Goal: Task Accomplishment & Management: Complete application form

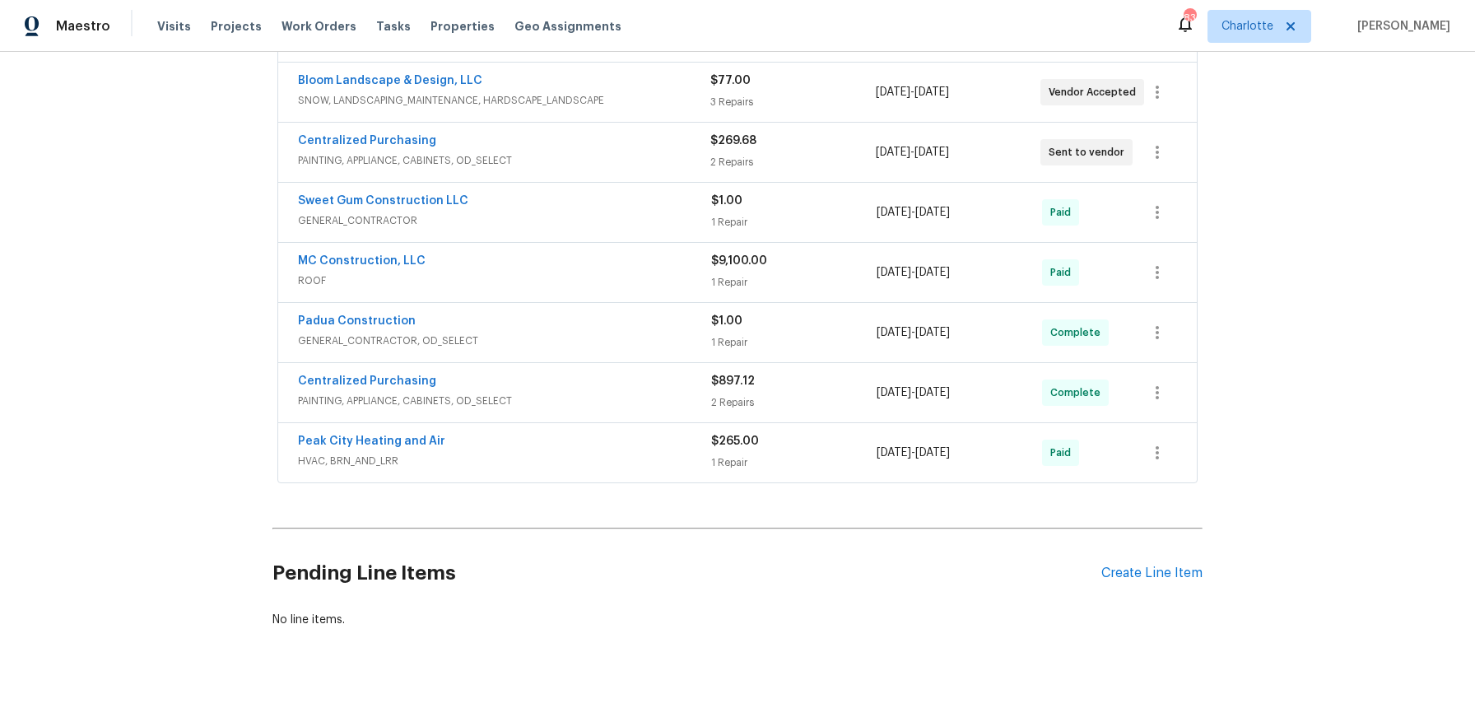
scroll to position [576, 0]
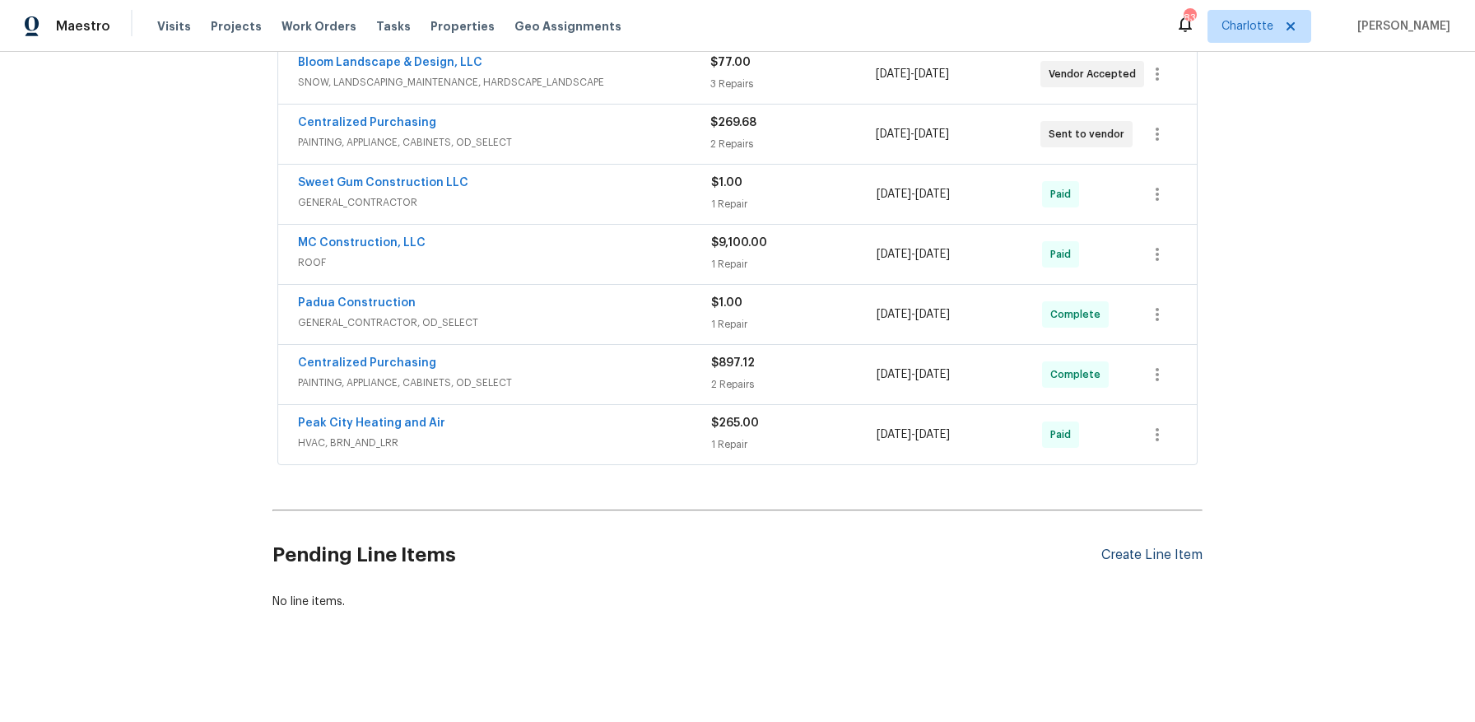
click at [1184, 547] on div "Create Line Item" at bounding box center [1151, 555] width 101 height 16
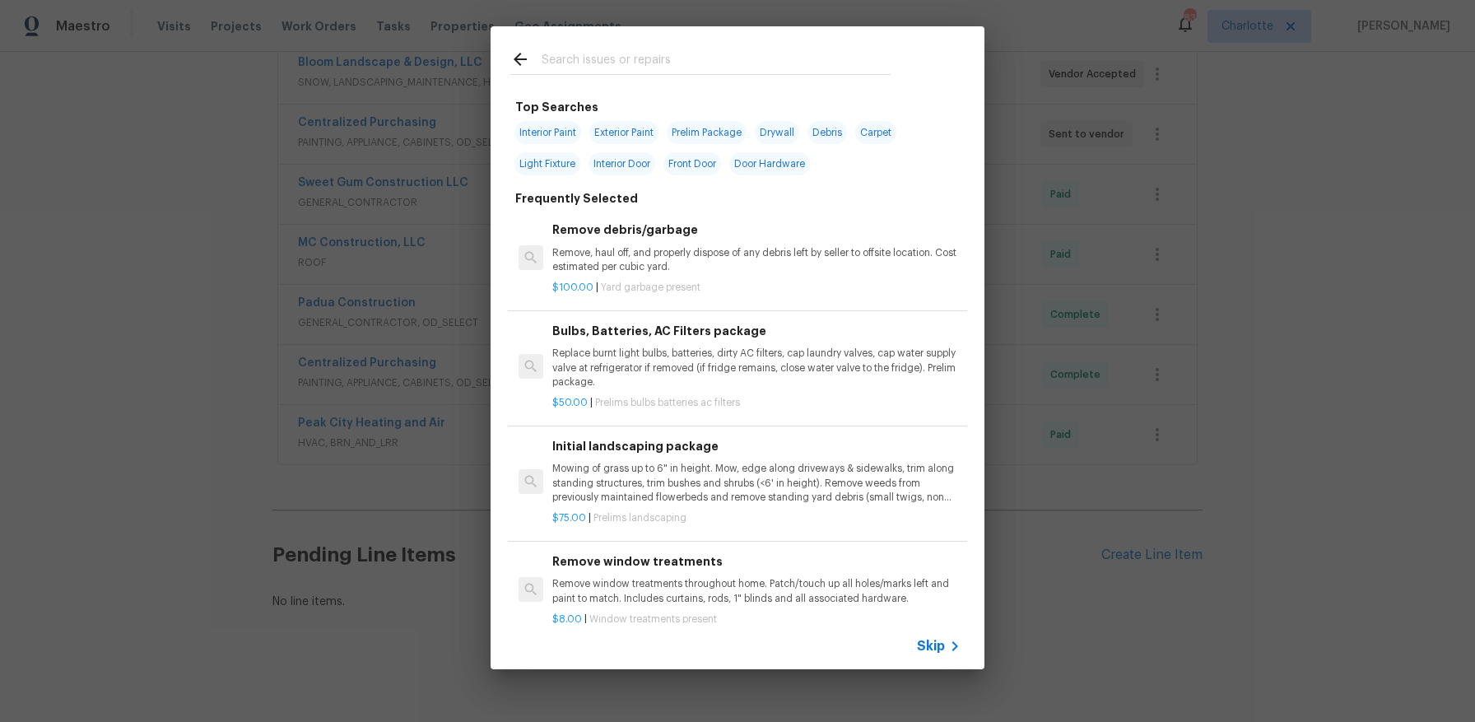
click at [696, 72] on input "text" at bounding box center [716, 61] width 349 height 25
type input "c"
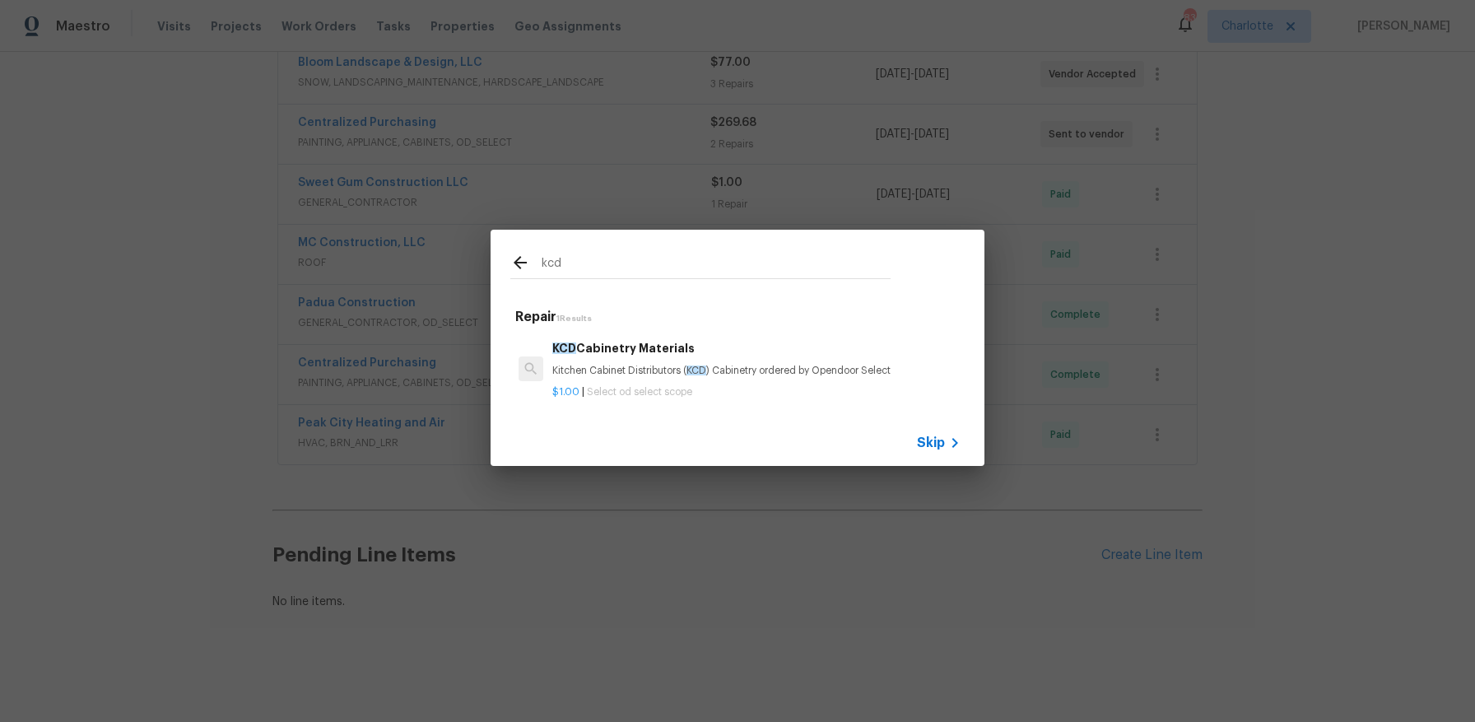
type input "kcd"
click at [753, 379] on div "$1.00 | Select od select scope" at bounding box center [756, 389] width 408 height 21
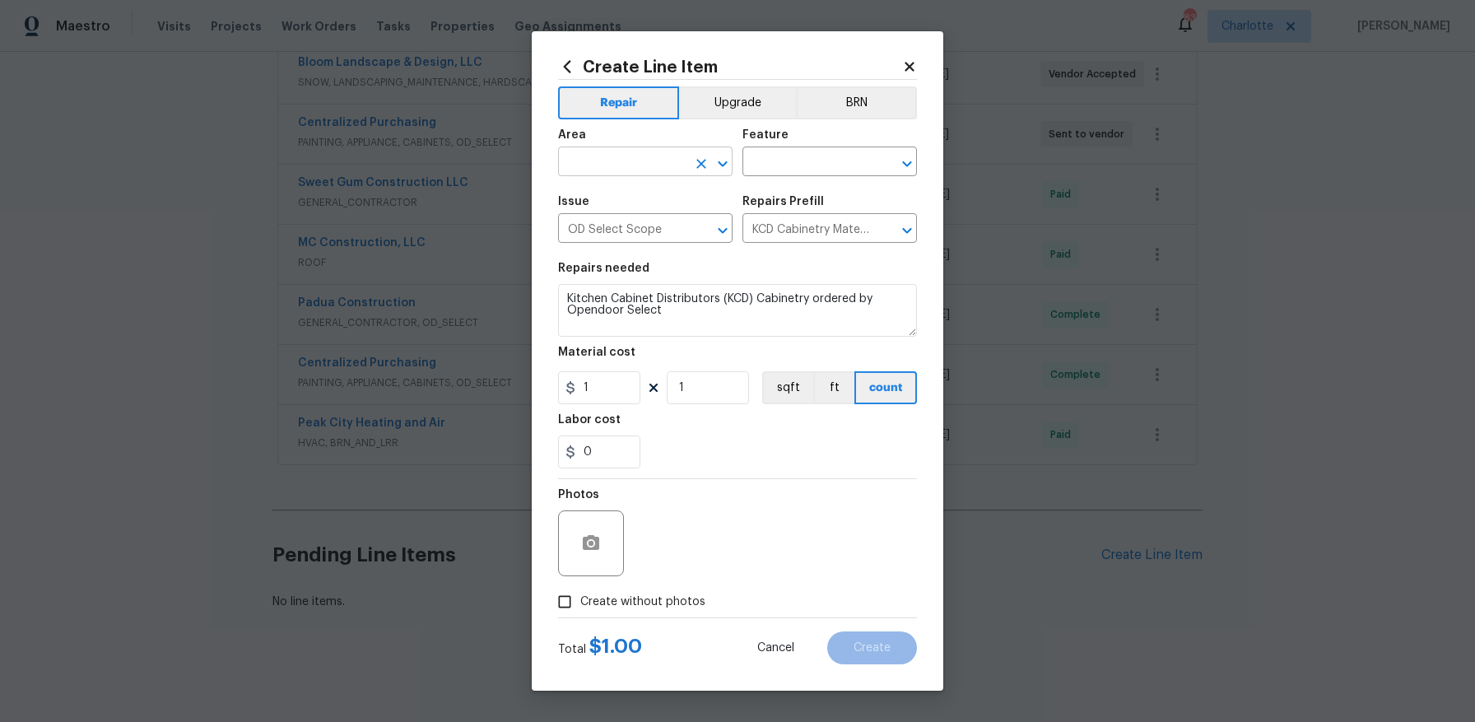
click at [695, 173] on div at bounding box center [711, 163] width 43 height 23
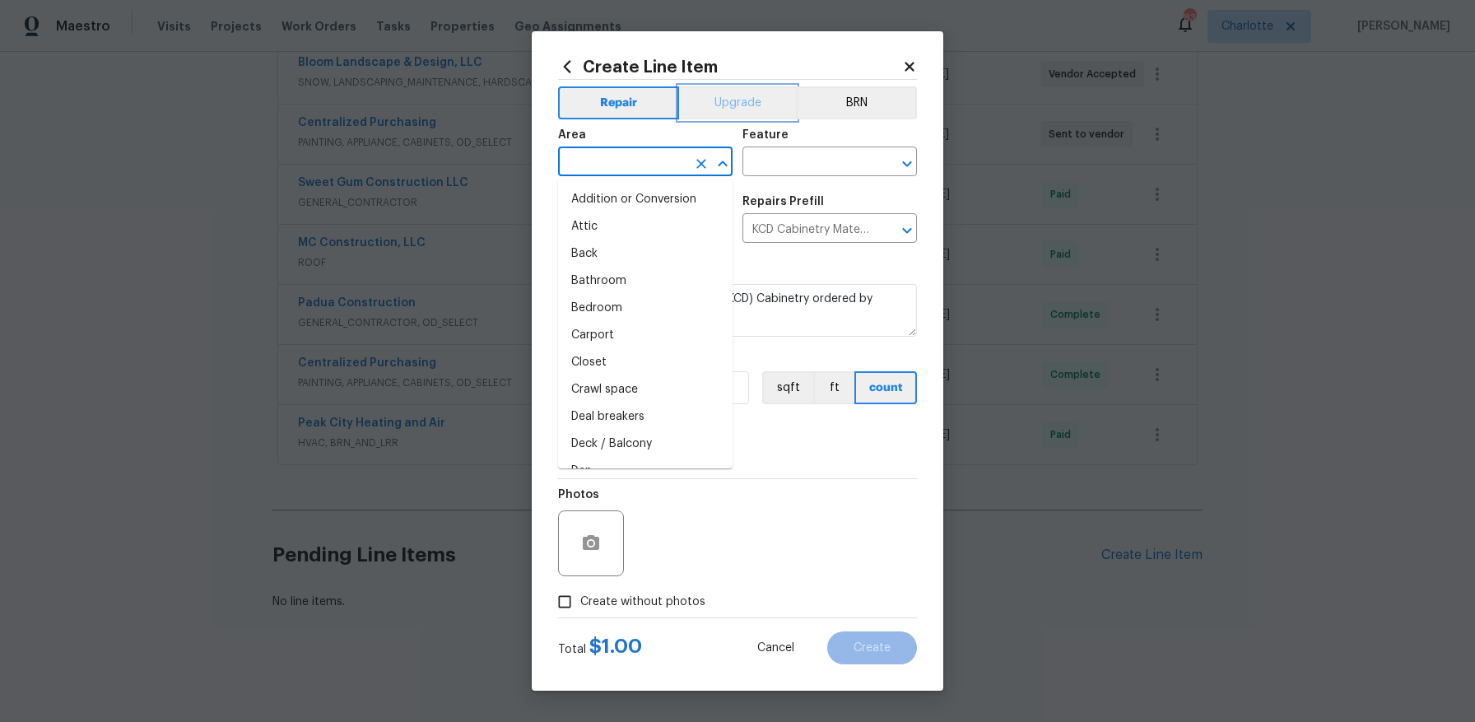
click at [719, 104] on button "Upgrade" at bounding box center [738, 102] width 118 height 33
click at [663, 169] on input "text" at bounding box center [622, 164] width 128 height 26
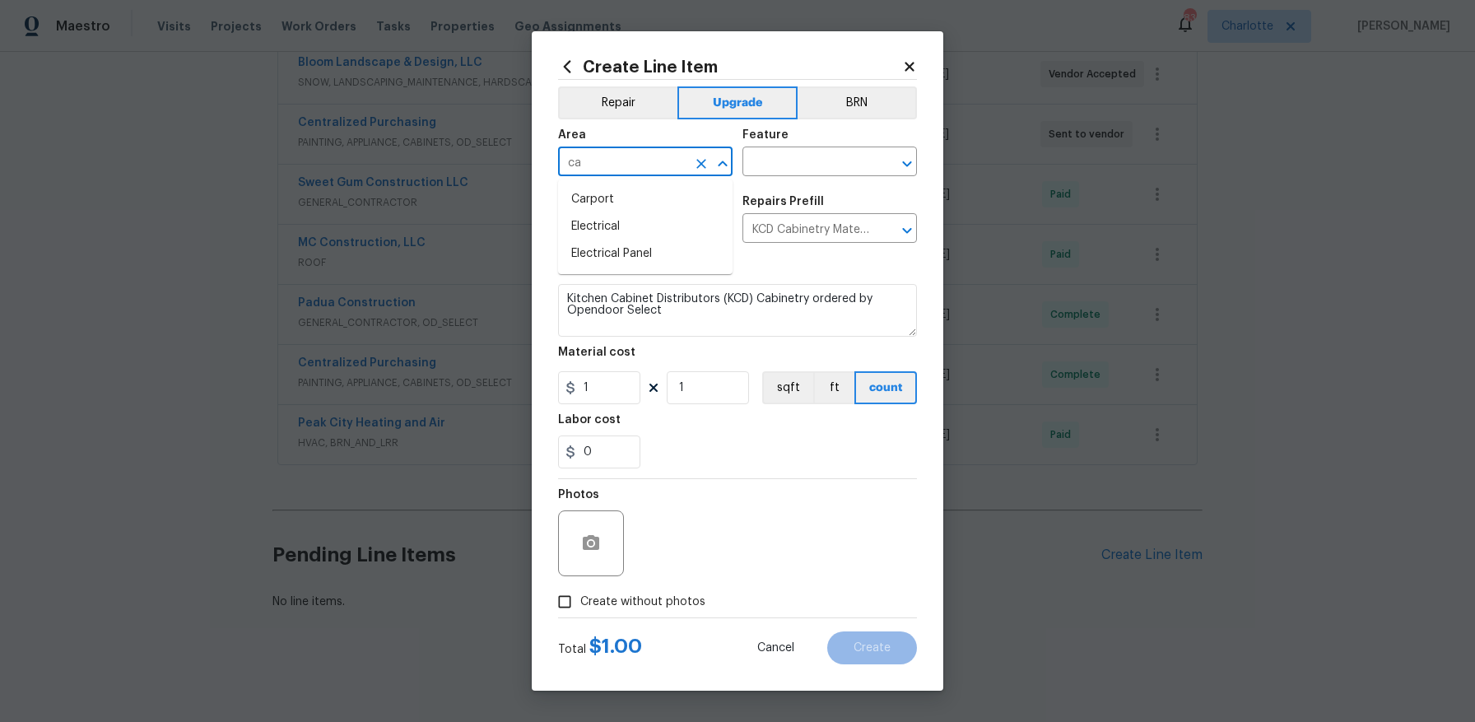
type input "c"
click at [676, 205] on li "Kitchen" at bounding box center [645, 199] width 174 height 27
type input "Kitchen"
click at [770, 181] on div "Area Kitchen ​ Feature ​" at bounding box center [737, 152] width 359 height 67
click at [774, 165] on input "text" at bounding box center [806, 164] width 128 height 26
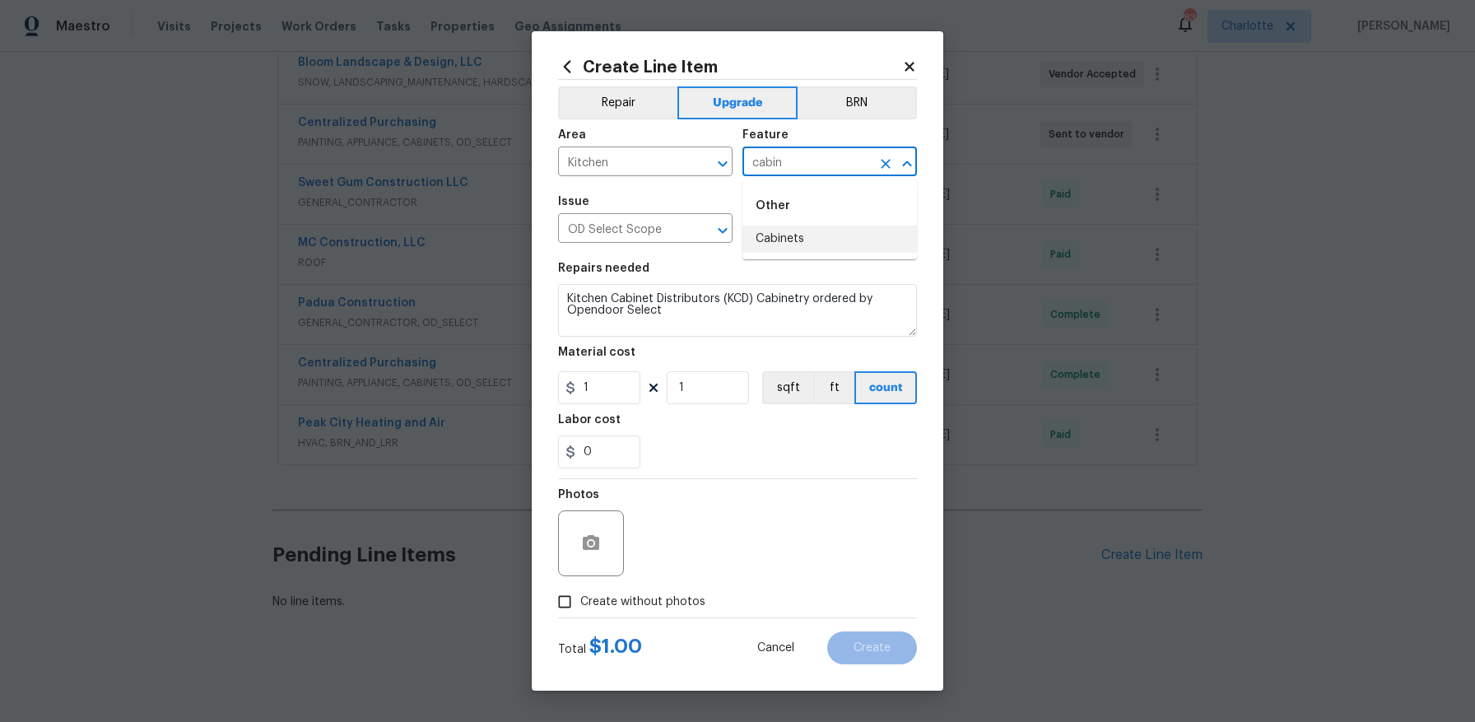
click at [774, 229] on li "Cabinets" at bounding box center [829, 238] width 174 height 27
type input "Cabinets"
click at [621, 384] on input "1" at bounding box center [599, 387] width 82 height 33
type input "5499.64"
click at [751, 461] on div "0" at bounding box center [737, 451] width 359 height 33
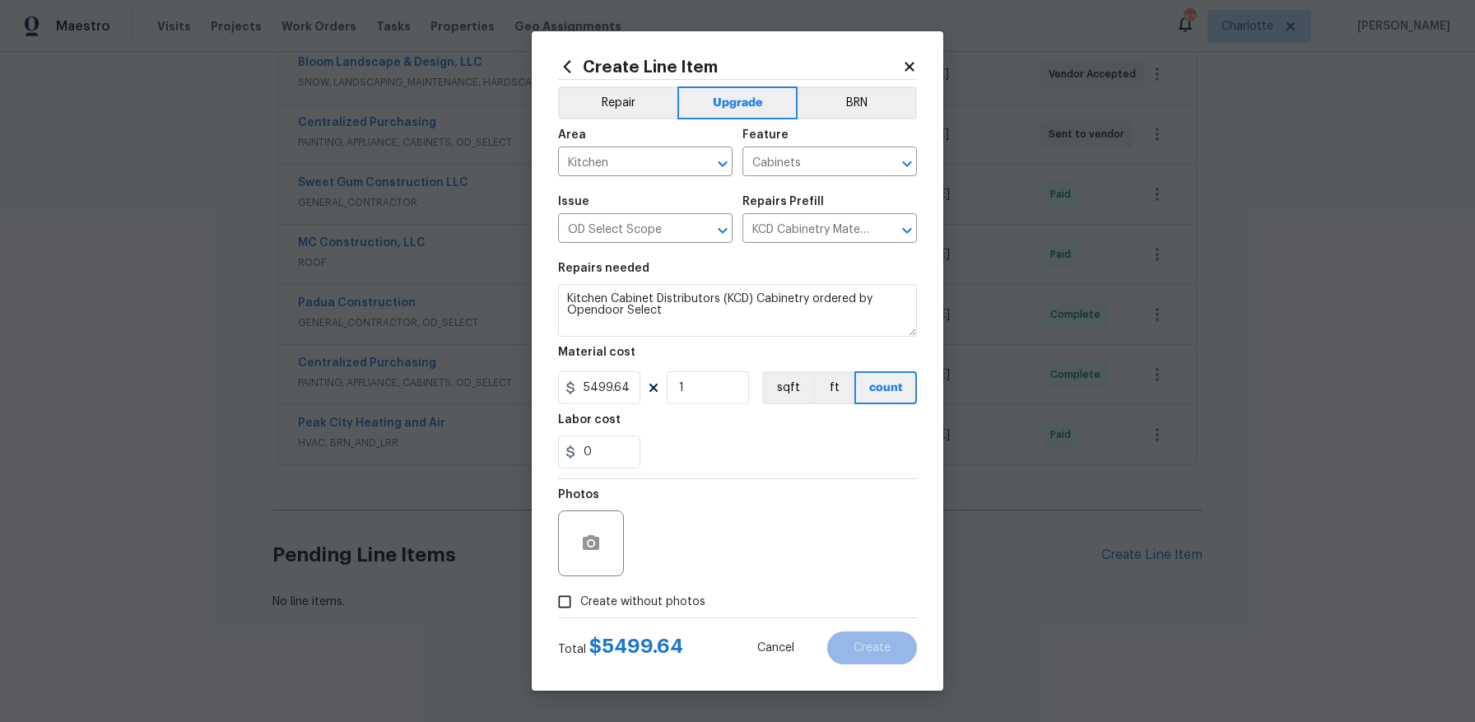
click at [575, 602] on input "Create without photos" at bounding box center [564, 601] width 31 height 31
checkbox input "true"
click at [779, 557] on textarea at bounding box center [777, 543] width 280 height 66
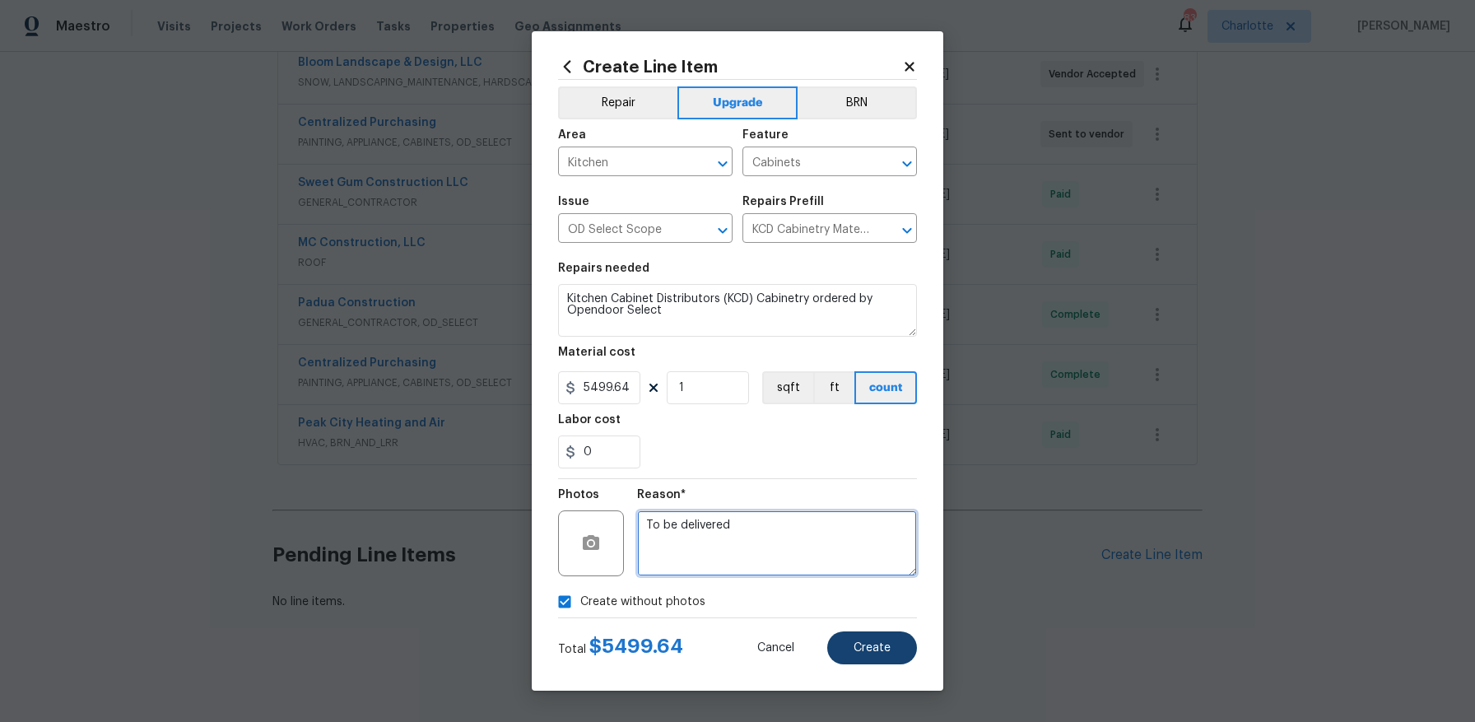
type textarea "To be delivered"
click at [886, 660] on button "Create" at bounding box center [872, 647] width 90 height 33
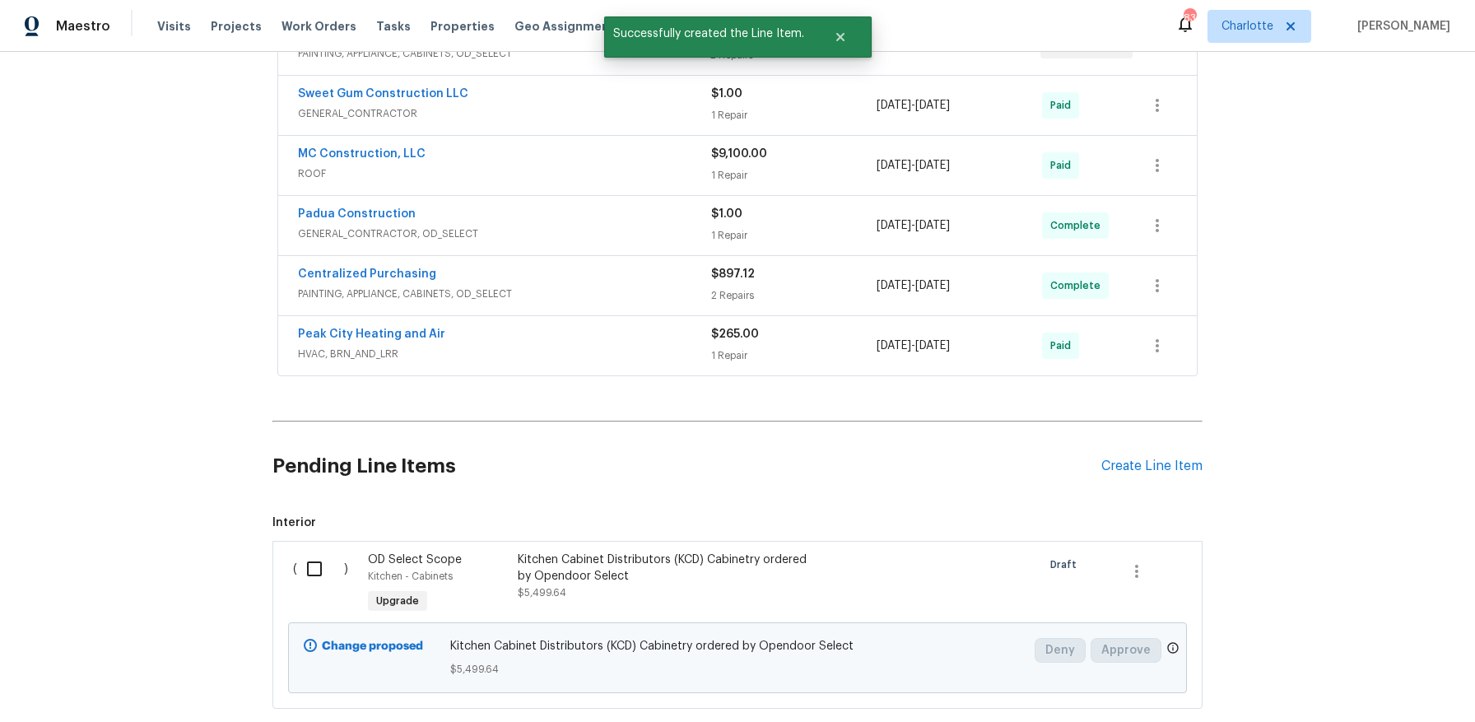
scroll to position [708, 0]
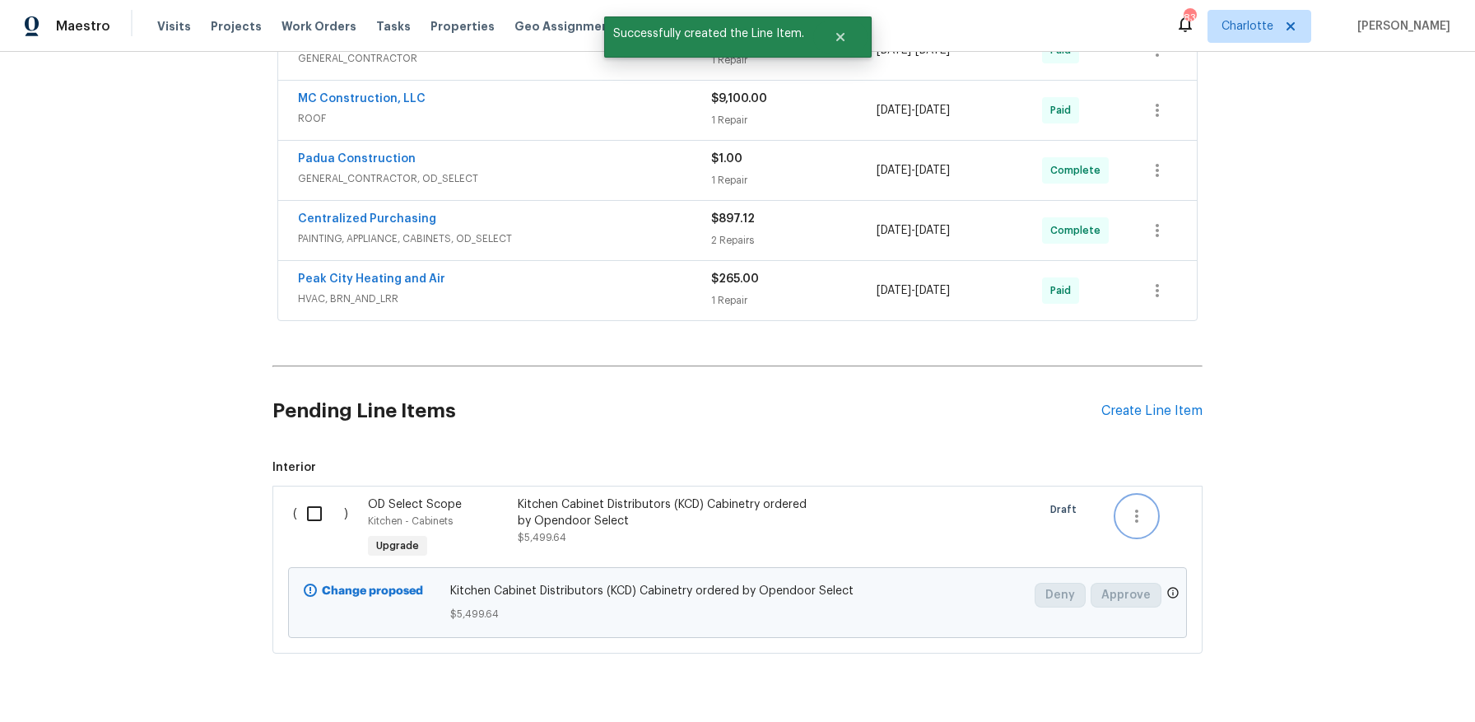
click at [1133, 529] on button "button" at bounding box center [1137, 516] width 40 height 40
click at [1040, 555] on div at bounding box center [737, 361] width 1475 height 722
click at [299, 511] on input "checkbox" at bounding box center [320, 513] width 47 height 35
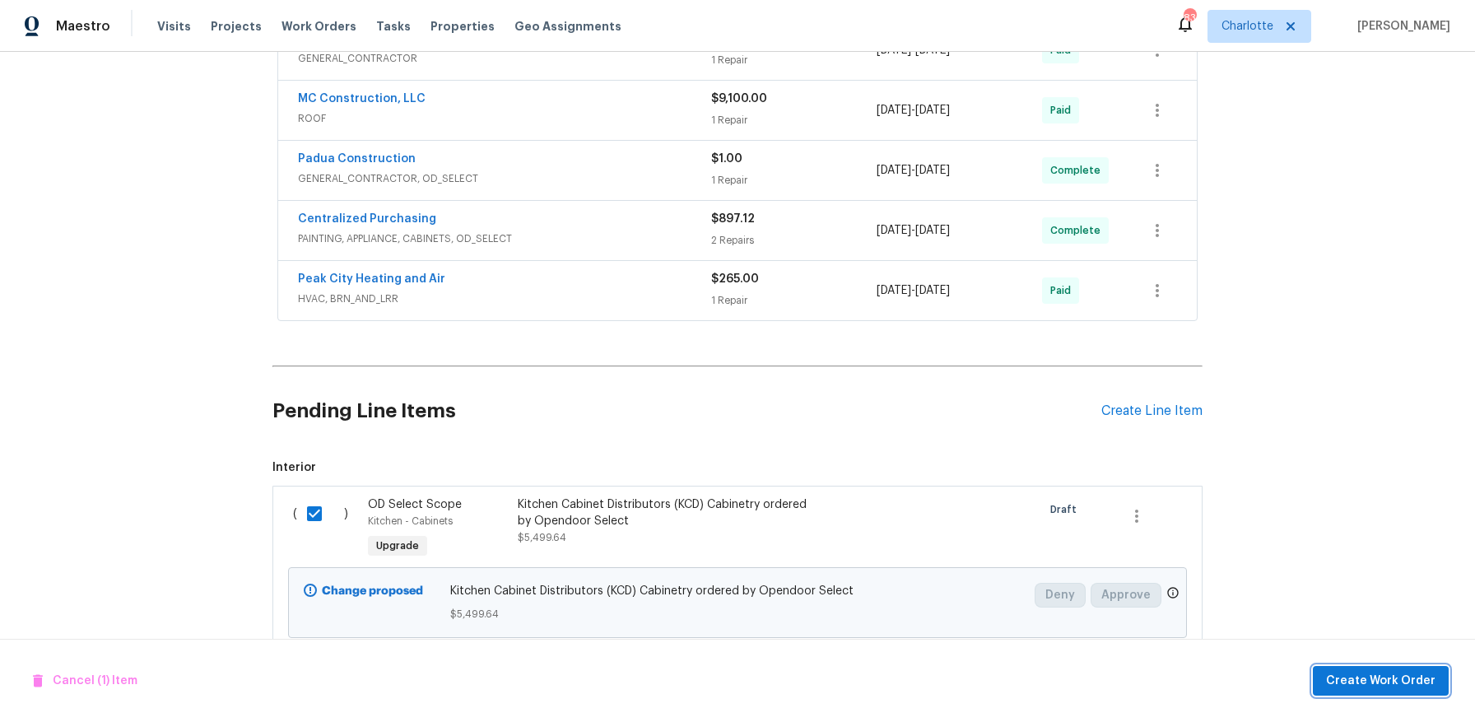
click at [1364, 674] on span "Create Work Order" at bounding box center [1380, 681] width 109 height 21
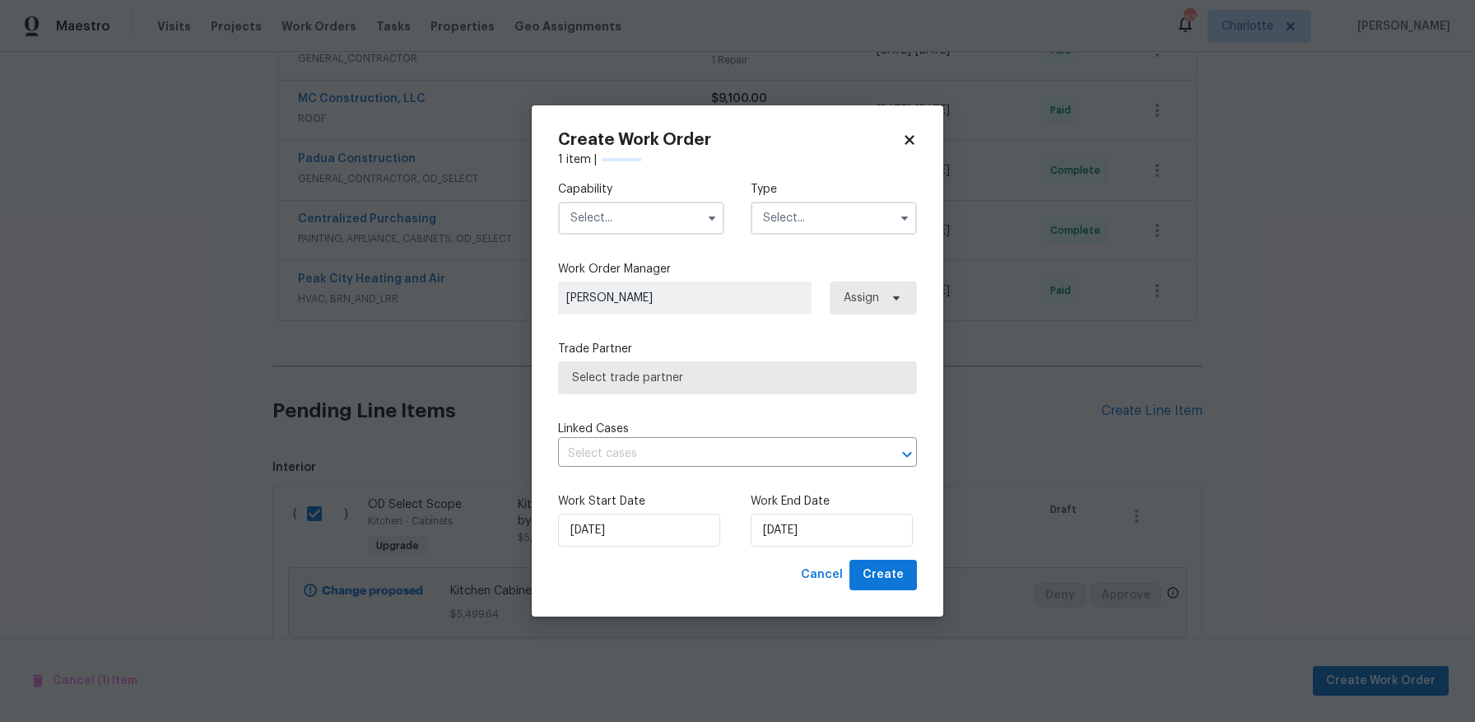
checkbox input "false"
click at [678, 202] on input "text" at bounding box center [641, 218] width 166 height 33
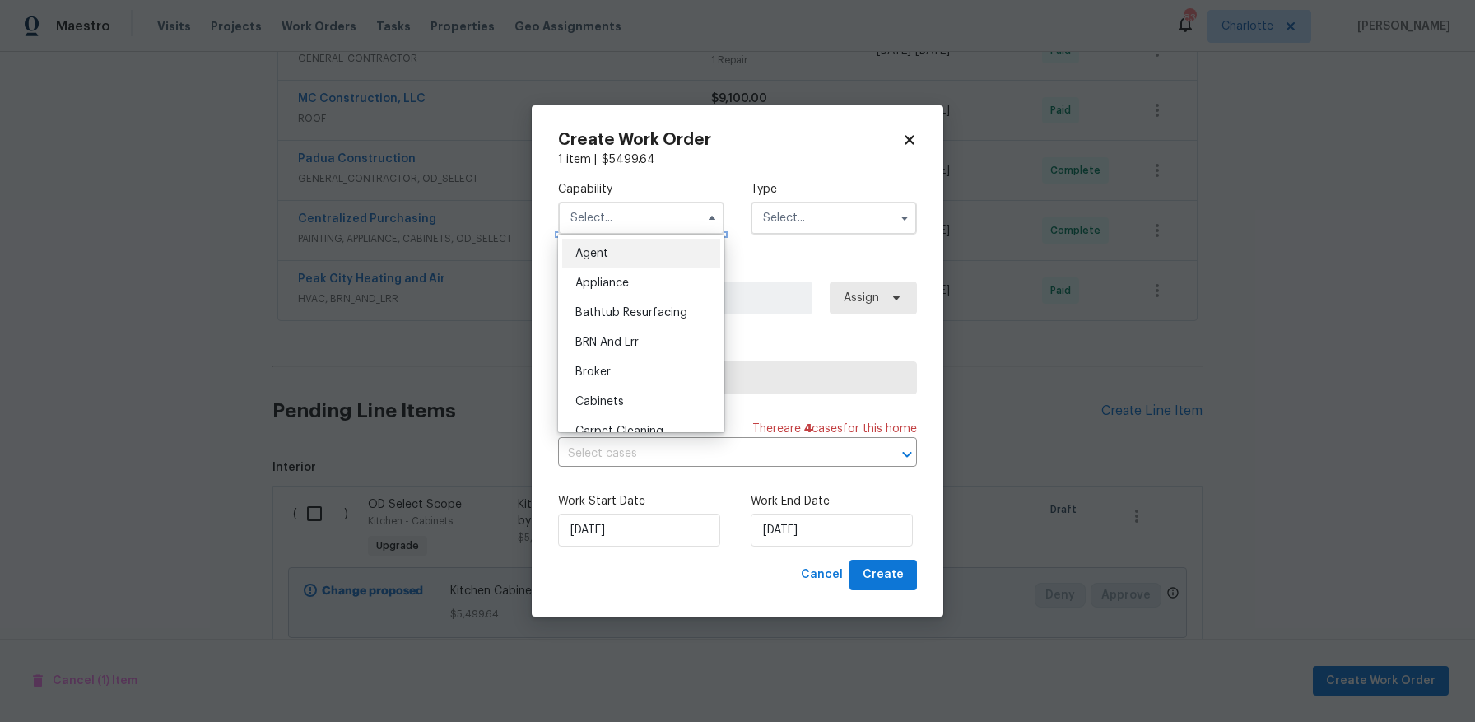
click at [675, 213] on input "text" at bounding box center [641, 218] width 166 height 33
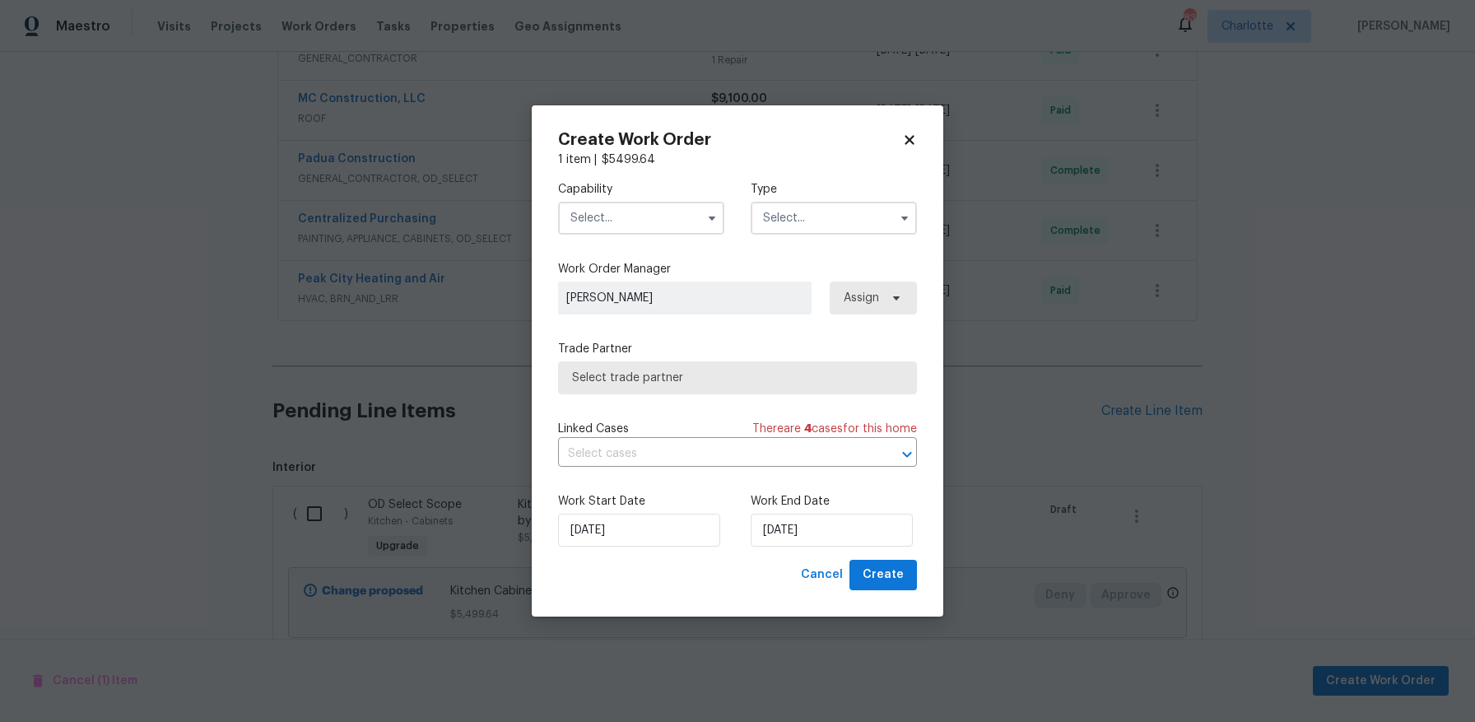
click at [675, 213] on input "text" at bounding box center [641, 218] width 166 height 33
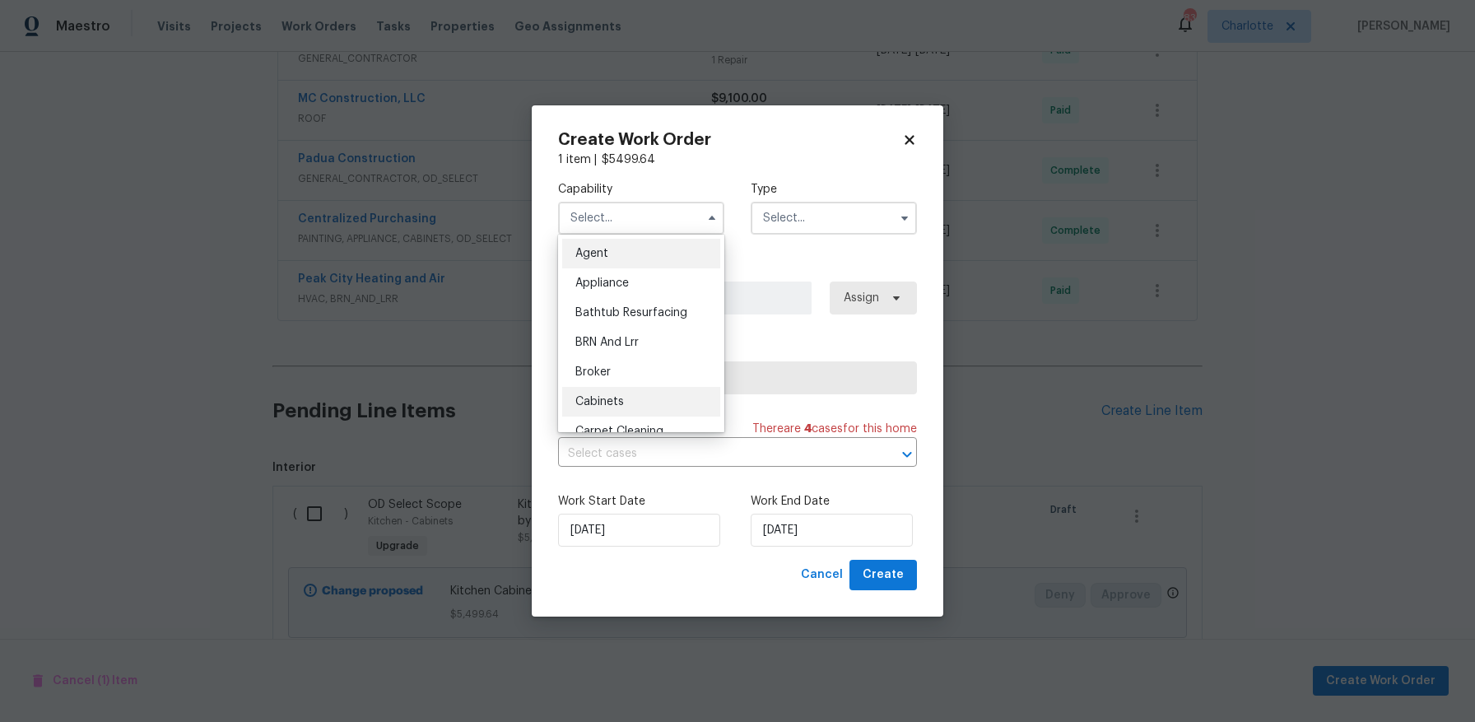
click at [646, 394] on div "Cabinets" at bounding box center [641, 402] width 158 height 30
type input "Cabinets"
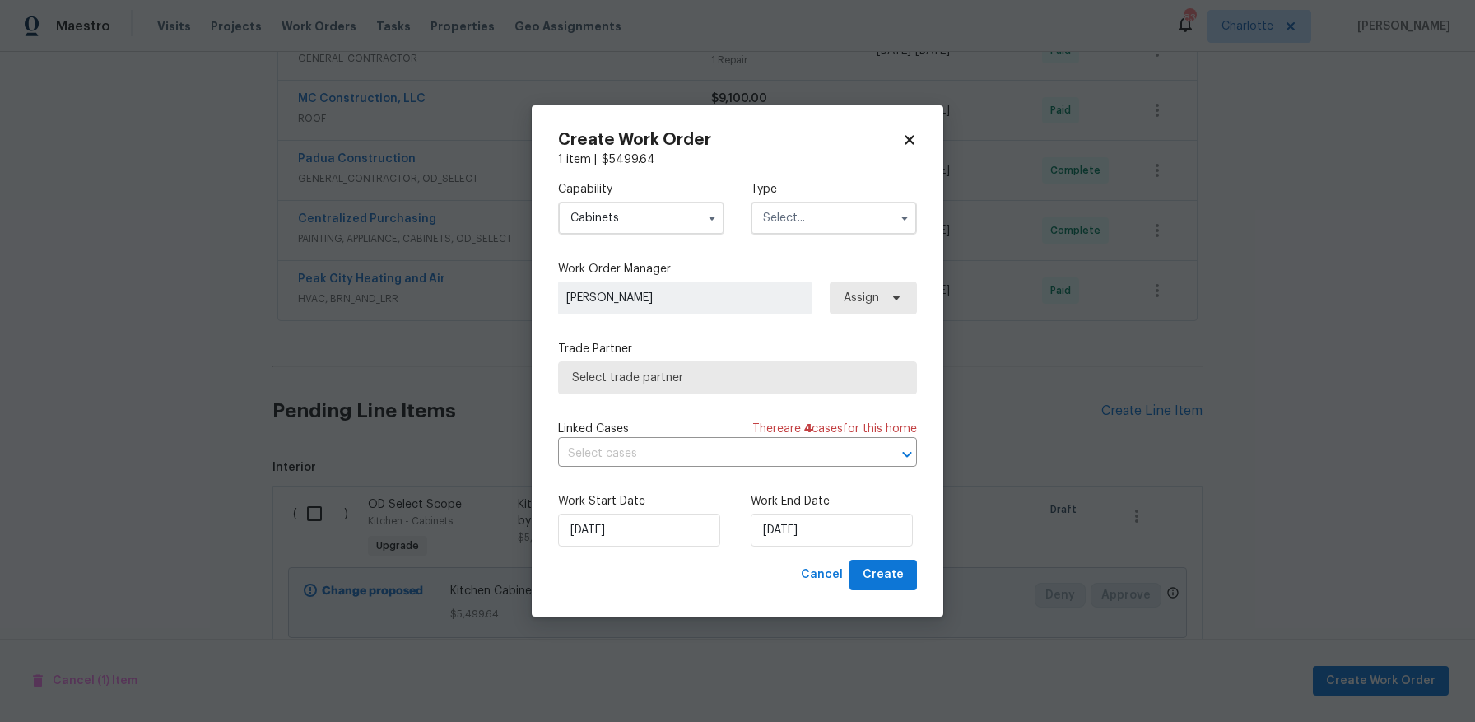
click at [806, 217] on input "text" at bounding box center [834, 218] width 166 height 33
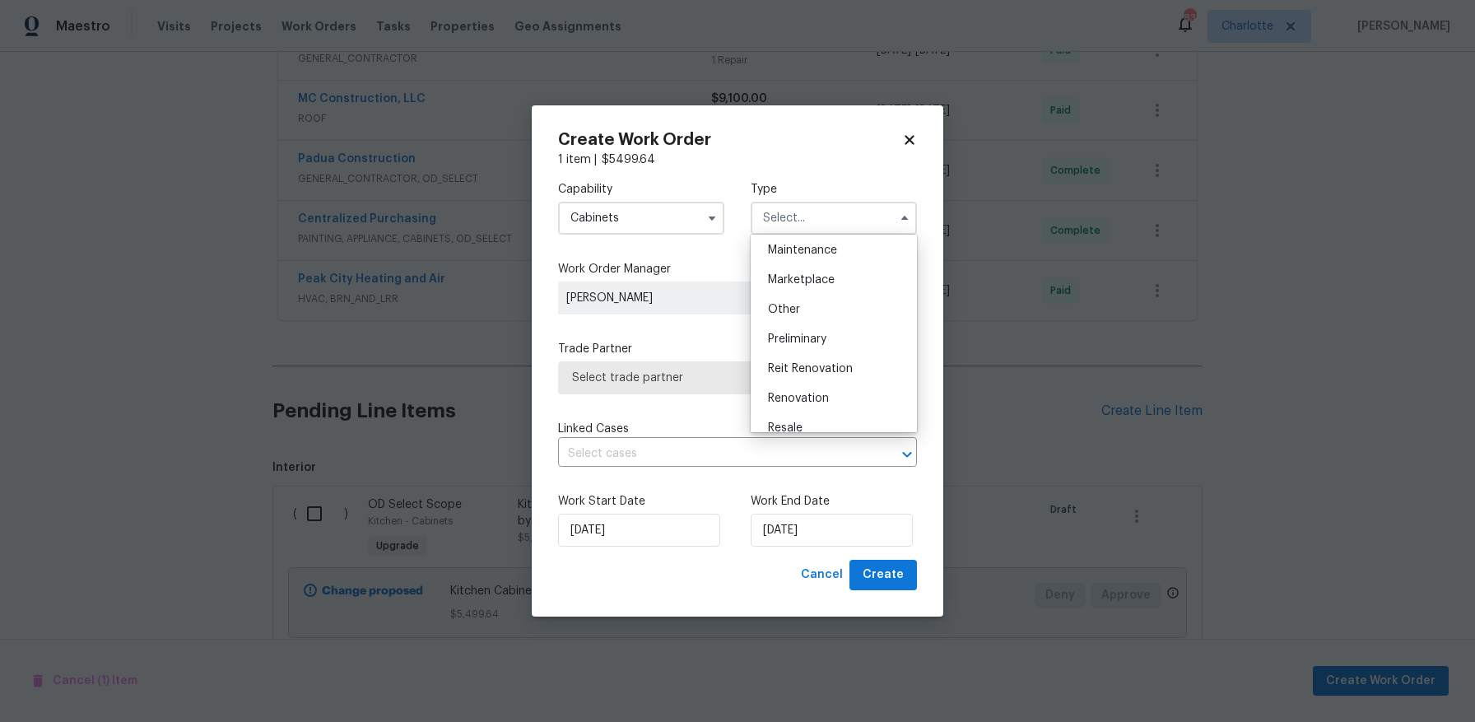
scroll to position [294, 0]
click at [843, 379] on div "Renovation" at bounding box center [834, 375] width 158 height 30
type input "Renovation"
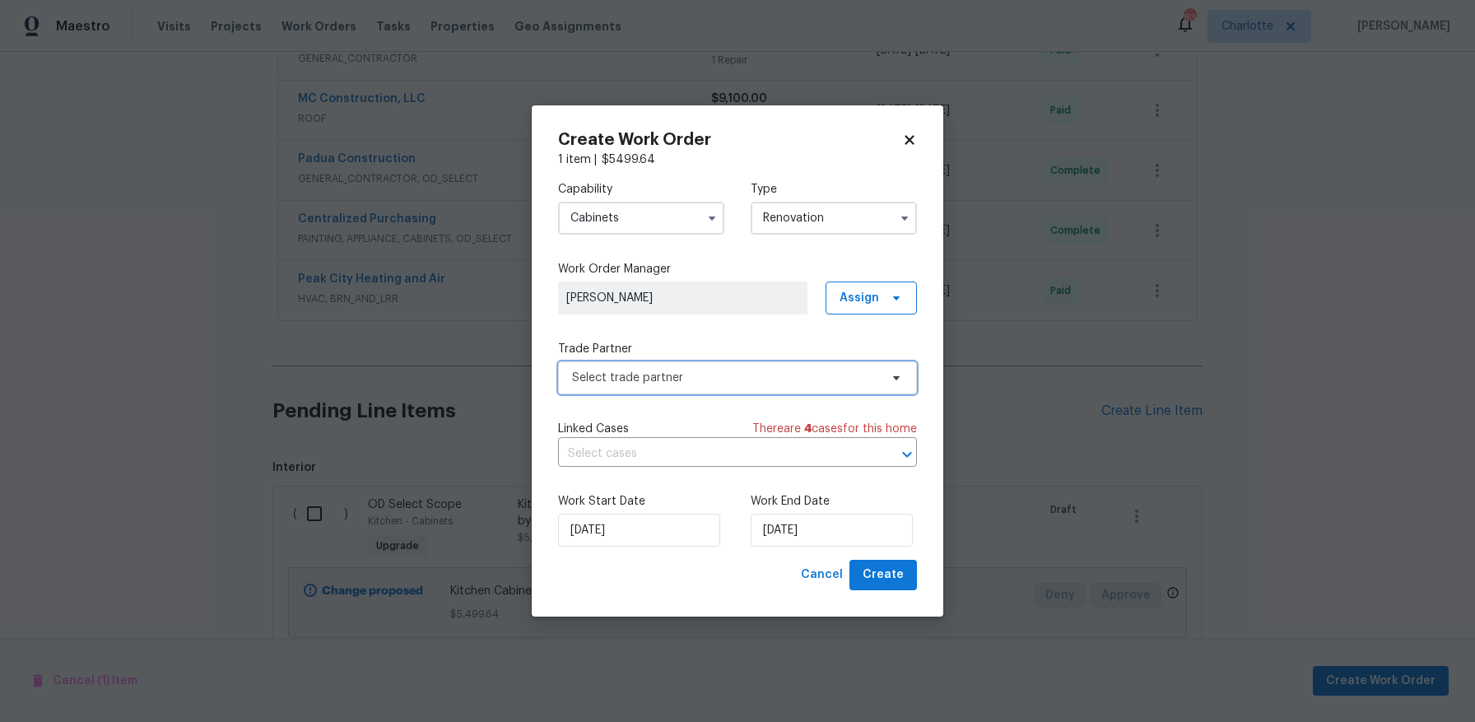
click at [702, 379] on span "Select trade partner" at bounding box center [725, 378] width 307 height 16
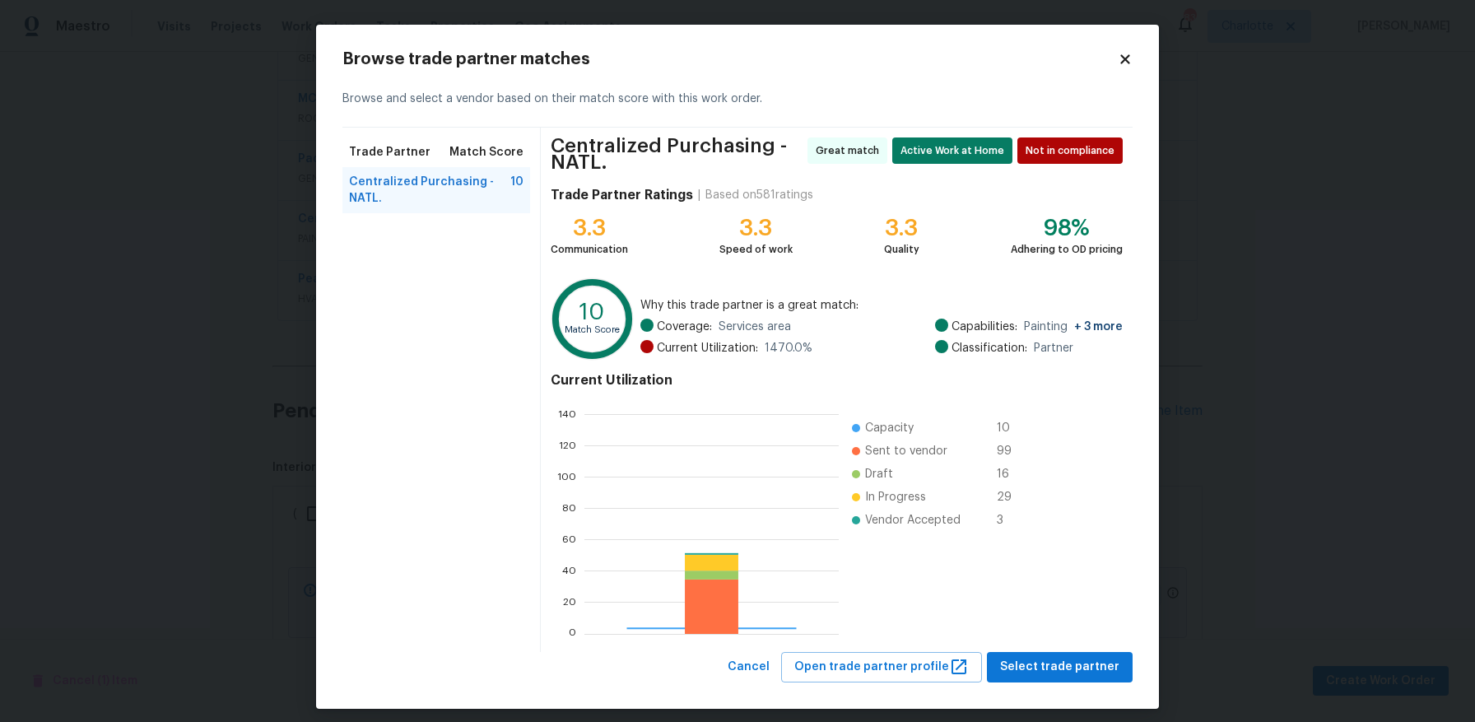
scroll to position [218, 242]
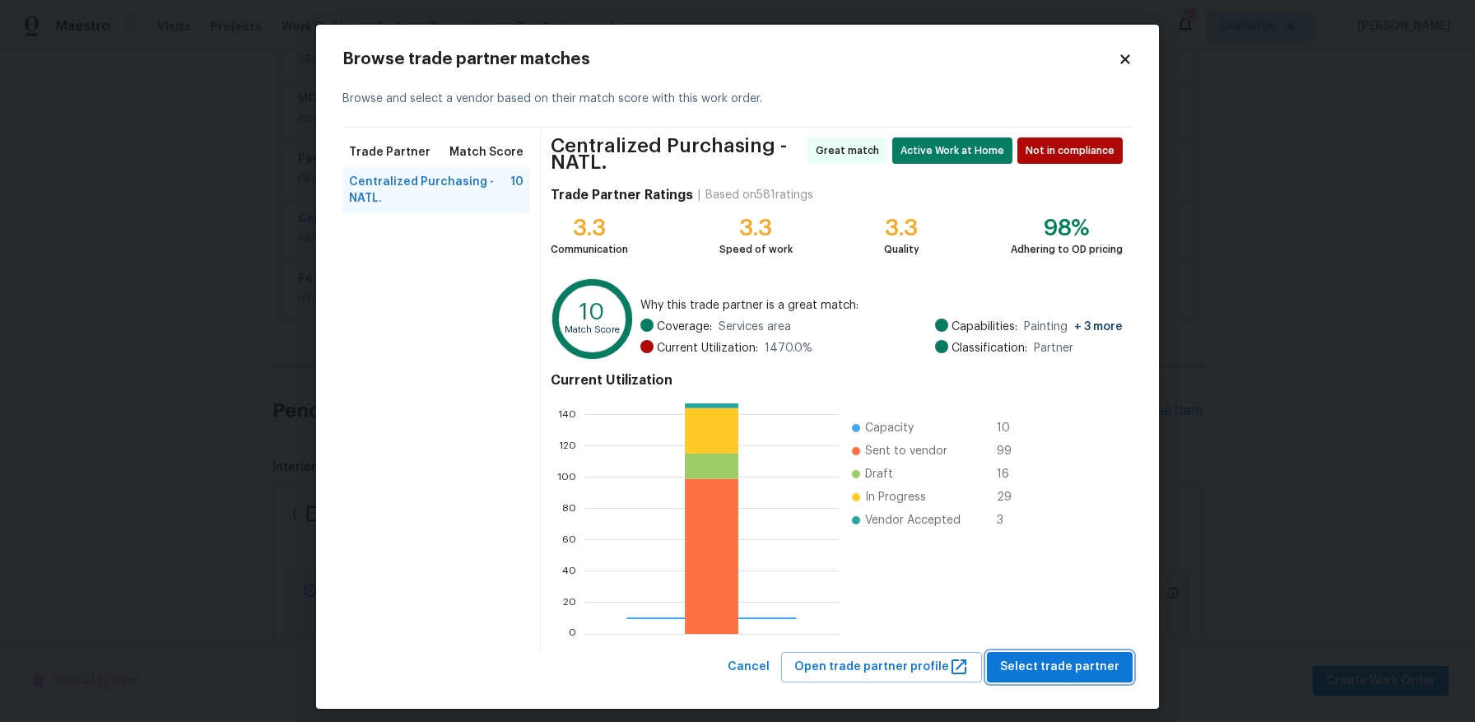
click at [1055, 659] on span "Select trade partner" at bounding box center [1059, 667] width 119 height 21
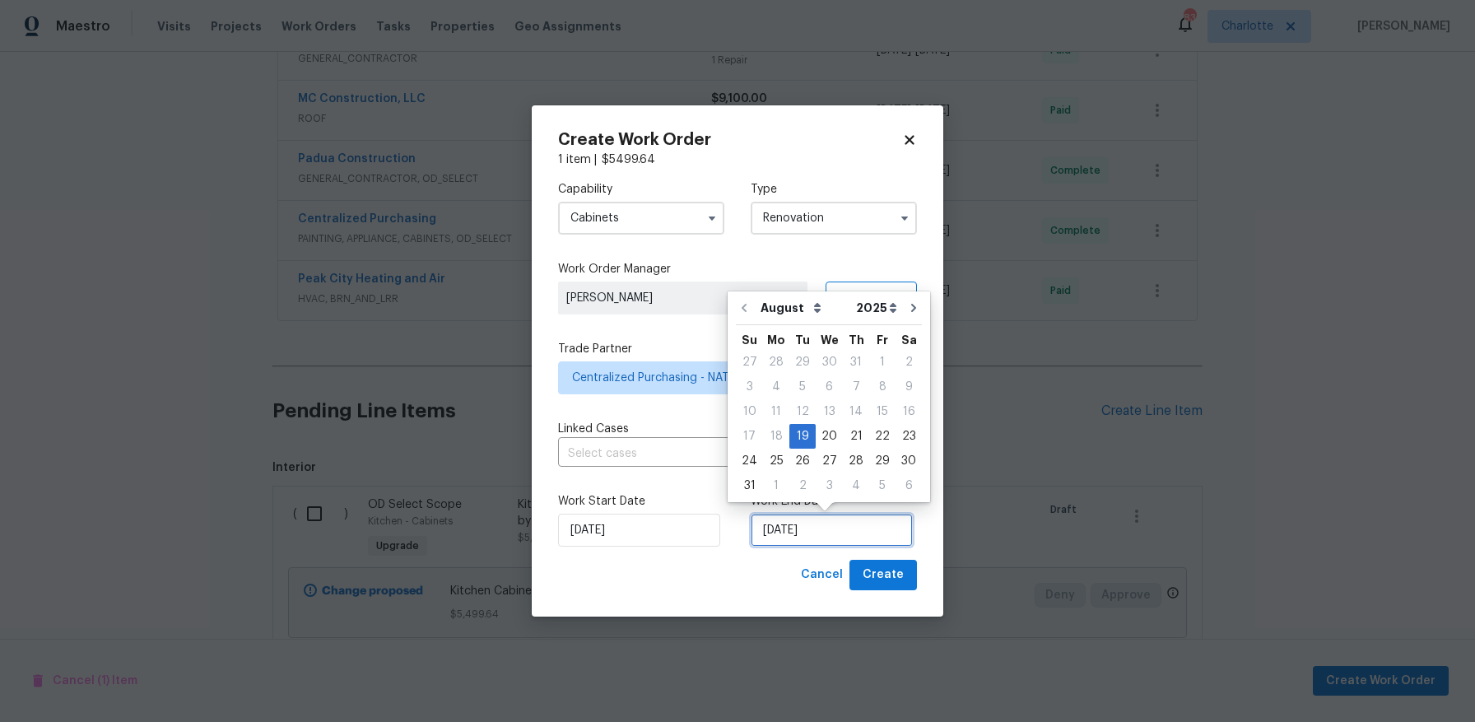
click at [820, 534] on input "[DATE]" at bounding box center [832, 530] width 162 height 33
click at [847, 483] on div "4" at bounding box center [856, 485] width 26 height 23
type input "[DATE]"
select select "8"
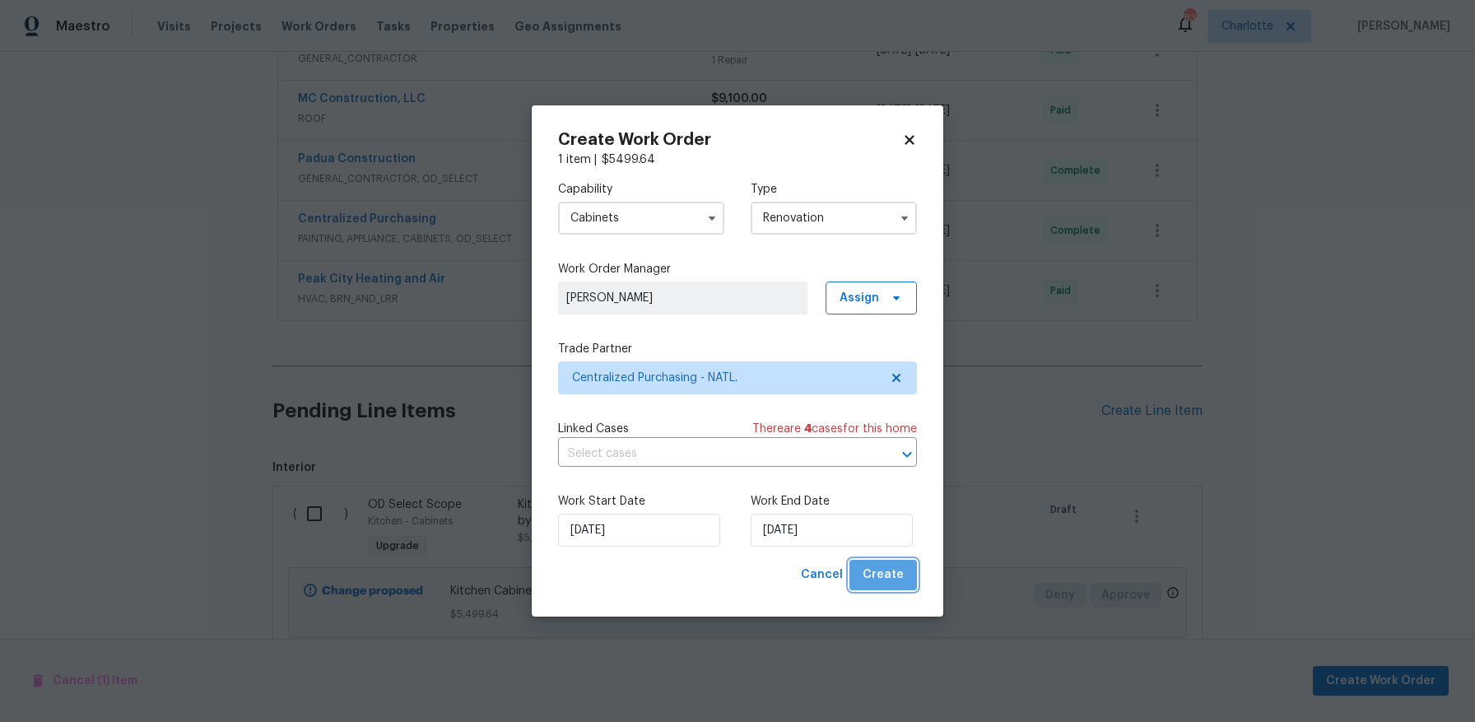
click at [889, 573] on span "Create" at bounding box center [882, 575] width 41 height 21
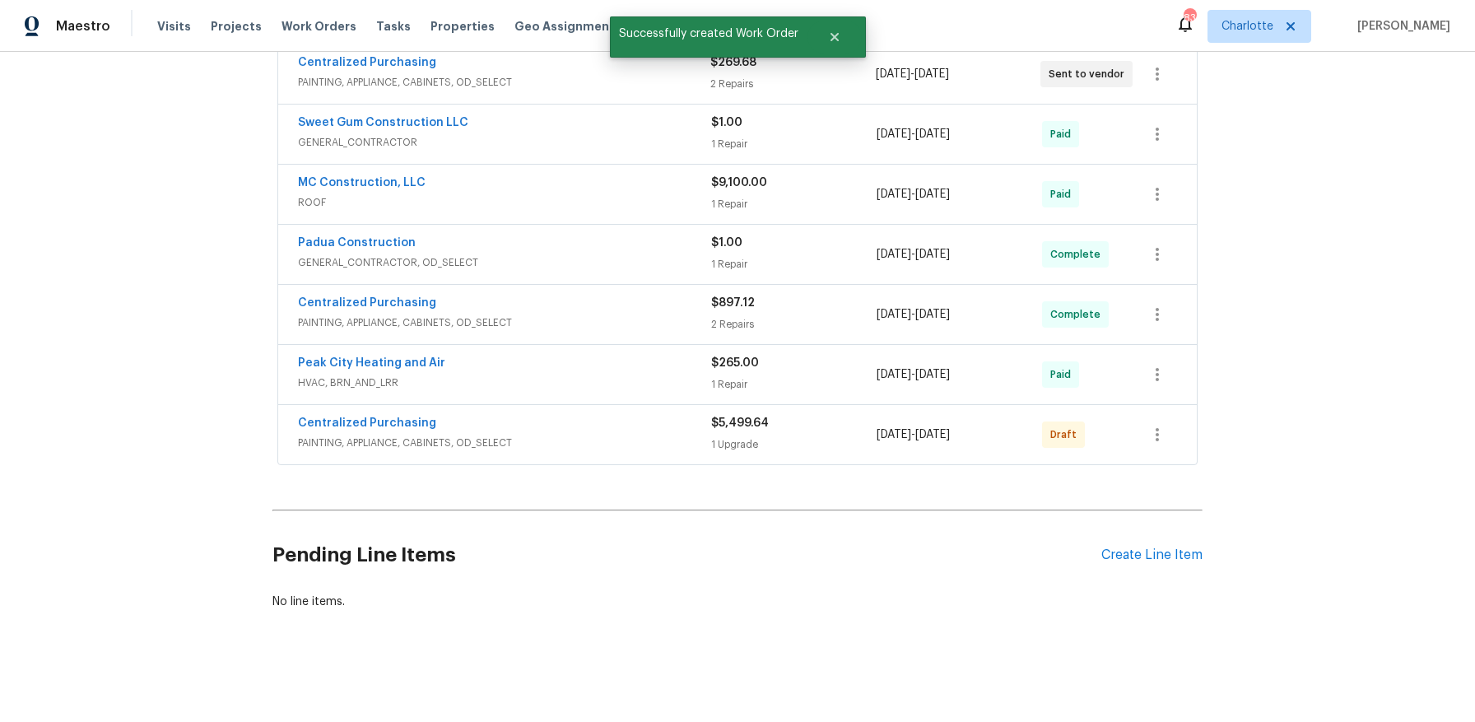
scroll to position [0, 0]
